Goal: Task Accomplishment & Management: Manage account settings

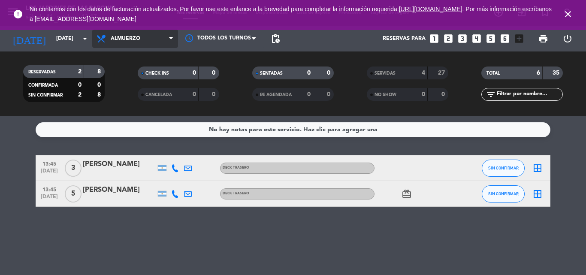
click at [115, 32] on span "Almuerzo" at bounding box center [135, 38] width 86 height 19
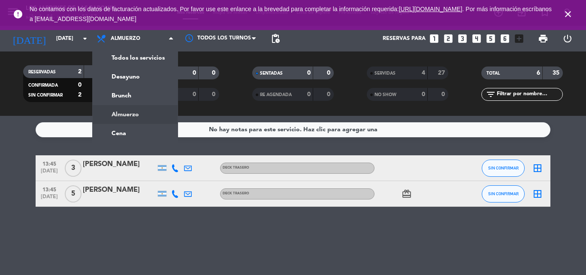
click at [120, 49] on div "Todos los servicios Desayuno Brunch Almuerzo Cena Almuerzo Todos los servicios …" at bounding box center [135, 39] width 86 height 26
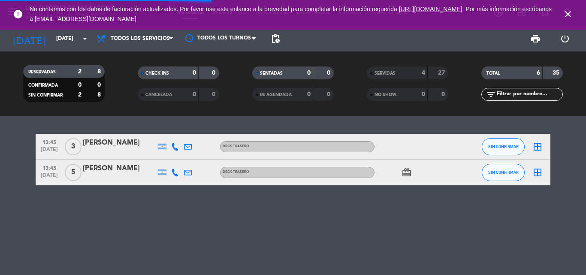
click at [569, 15] on icon "close" at bounding box center [567, 14] width 10 height 10
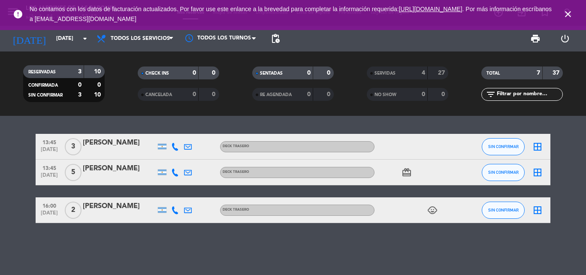
click at [571, 12] on icon "close" at bounding box center [567, 14] width 10 height 10
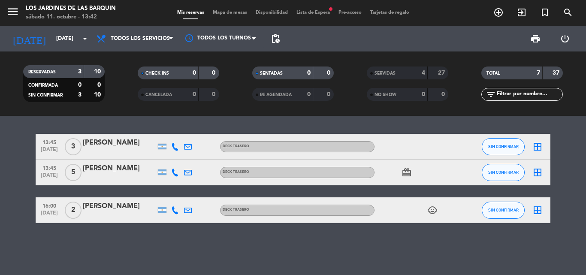
click at [327, 10] on span "Lista de Espera fiber_manual_record" at bounding box center [313, 12] width 42 height 5
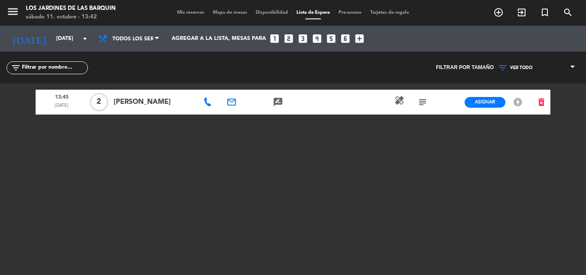
click at [177, 13] on span "Mis reservas" at bounding box center [191, 12] width 36 height 5
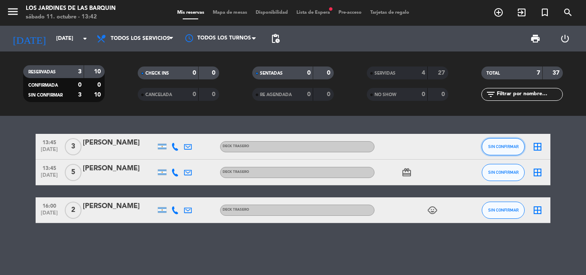
click at [508, 144] on button "SIN CONFIRMAR" at bounding box center [502, 146] width 43 height 17
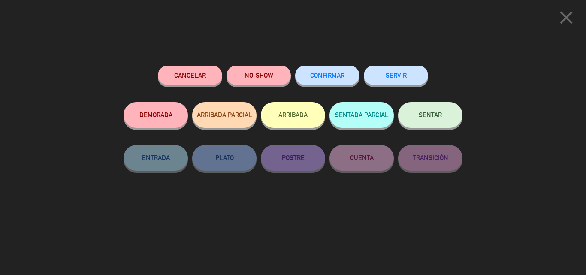
click at [422, 68] on button "SERVIR" at bounding box center [395, 75] width 64 height 19
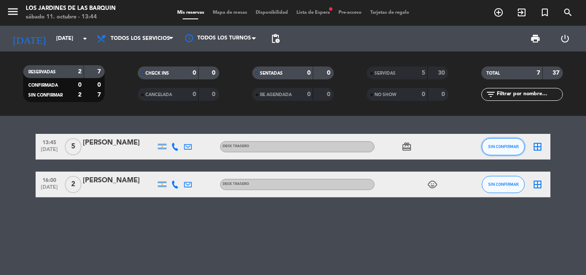
click at [494, 146] on span "SIN CONFIRMAR" at bounding box center [503, 146] width 30 height 5
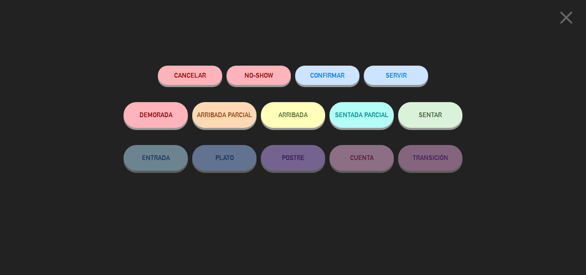
click at [179, 118] on button "DEMORADA" at bounding box center [155, 115] width 64 height 26
